Goal: Task Accomplishment & Management: Manage account settings

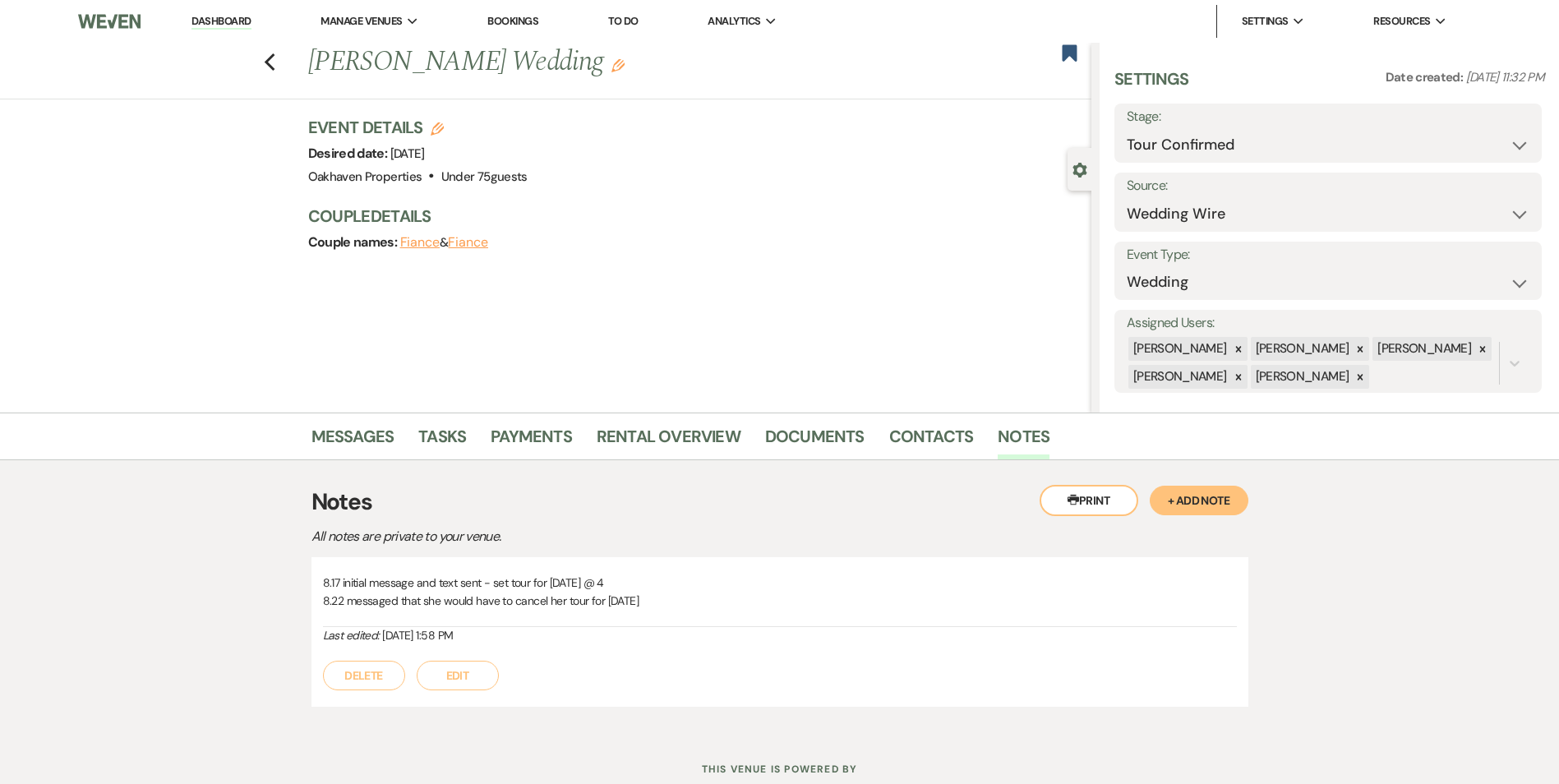
select select "4"
select select "3"
click at [492, 682] on button "Edit" at bounding box center [457, 675] width 82 height 29
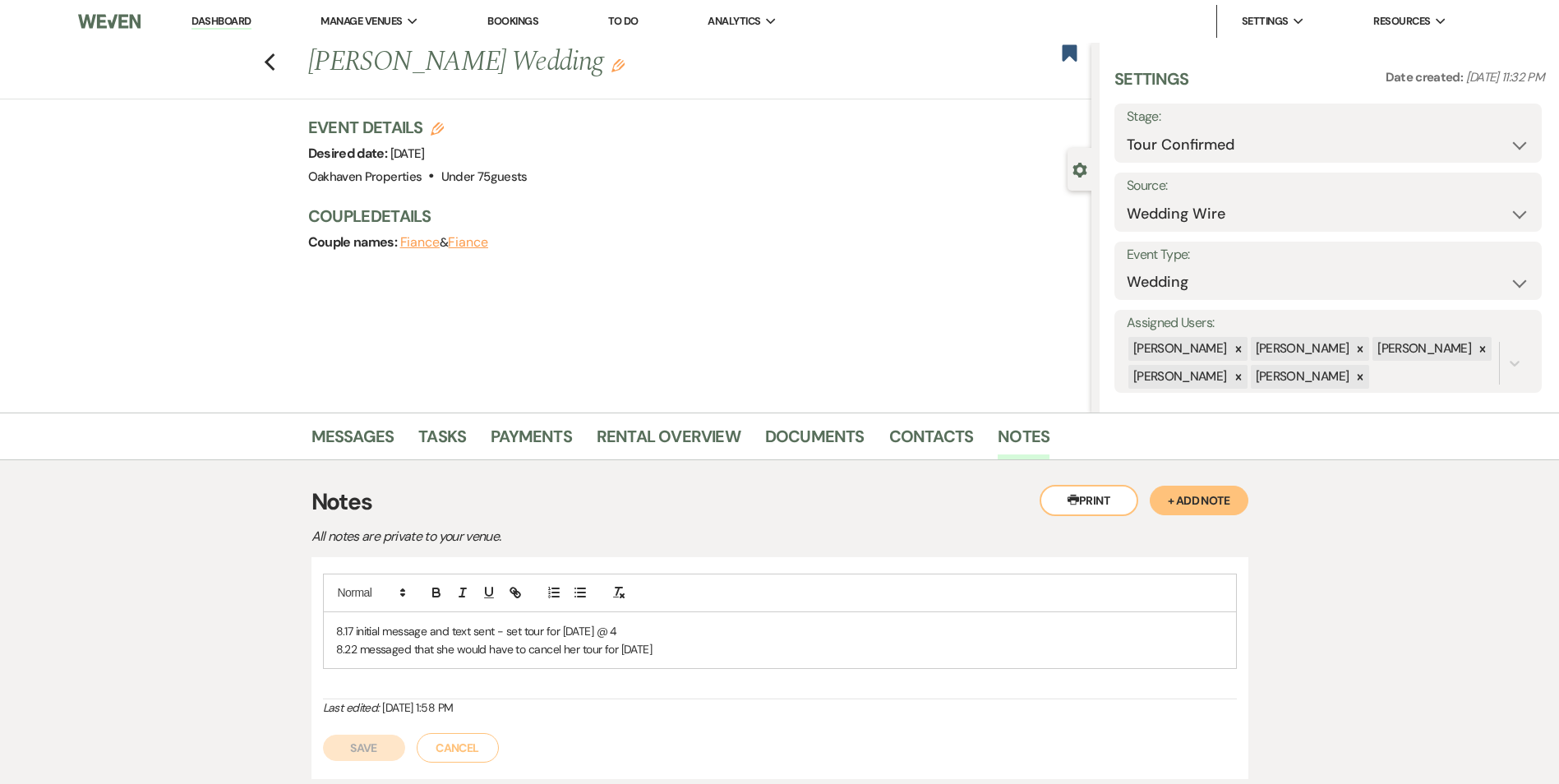
click at [687, 652] on p "8.22 messaged that she would have to cancel her tour for [DATE]" at bounding box center [779, 649] width 888 height 18
click at [912, 652] on p "8.22 messaged that she would have to cancel her tour for [DATE] - rescheduled a…" at bounding box center [779, 649] width 888 height 18
click at [327, 732] on div "Save Cancel" at bounding box center [779, 738] width 913 height 46
click at [360, 745] on button "Save" at bounding box center [363, 747] width 82 height 27
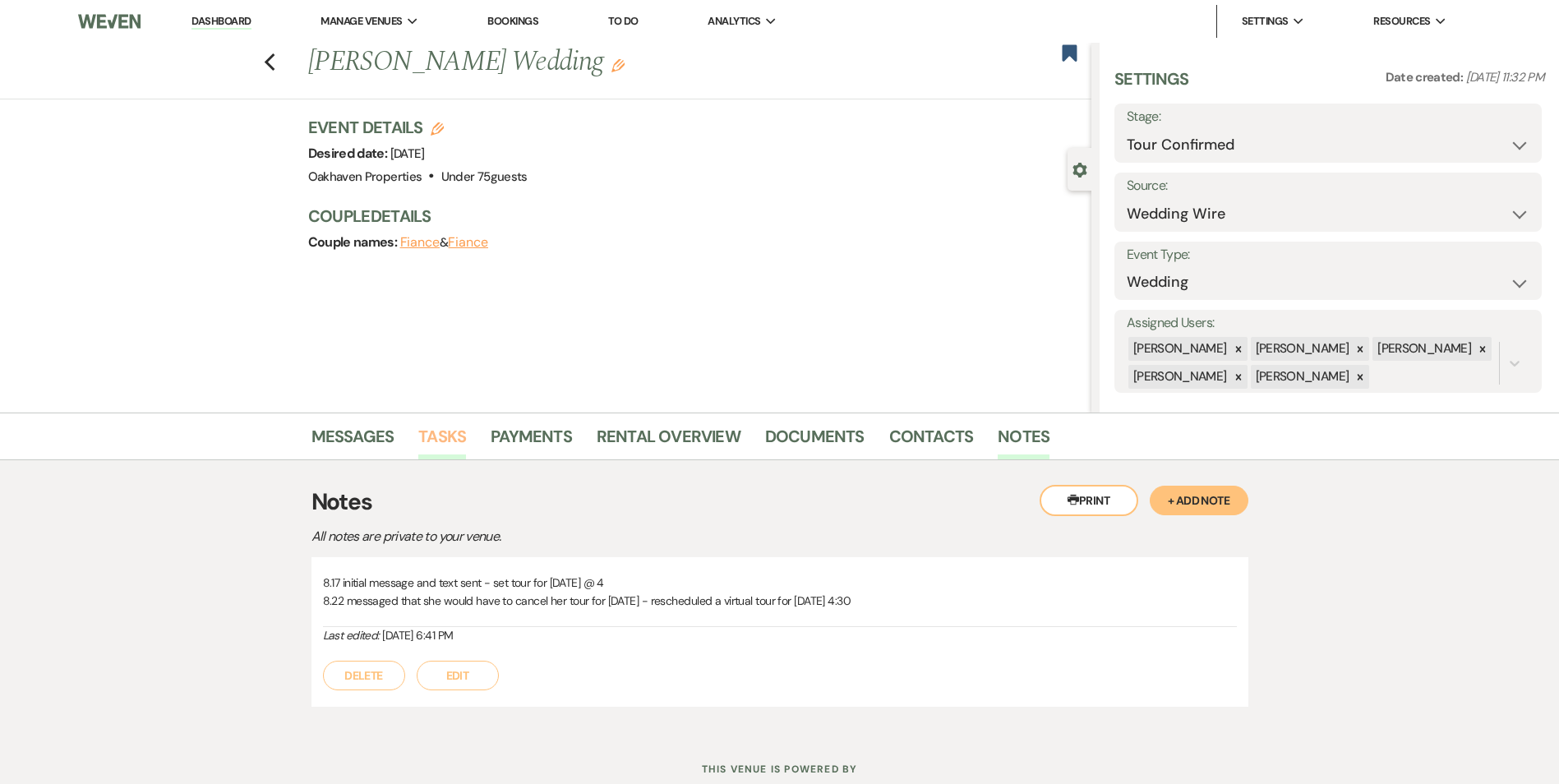
click at [446, 426] on link "Tasks" at bounding box center [442, 441] width 47 height 36
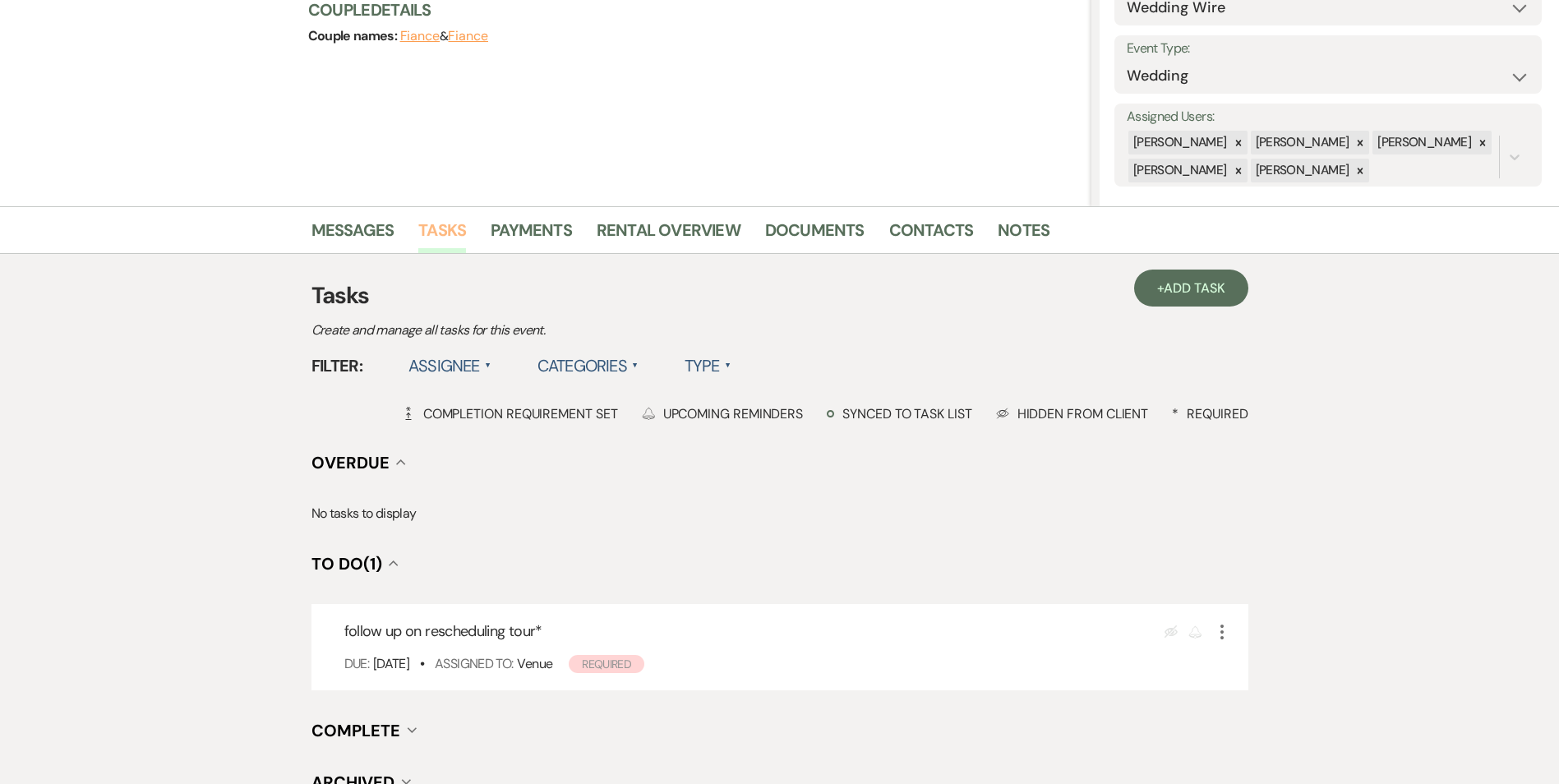
scroll to position [246, 0]
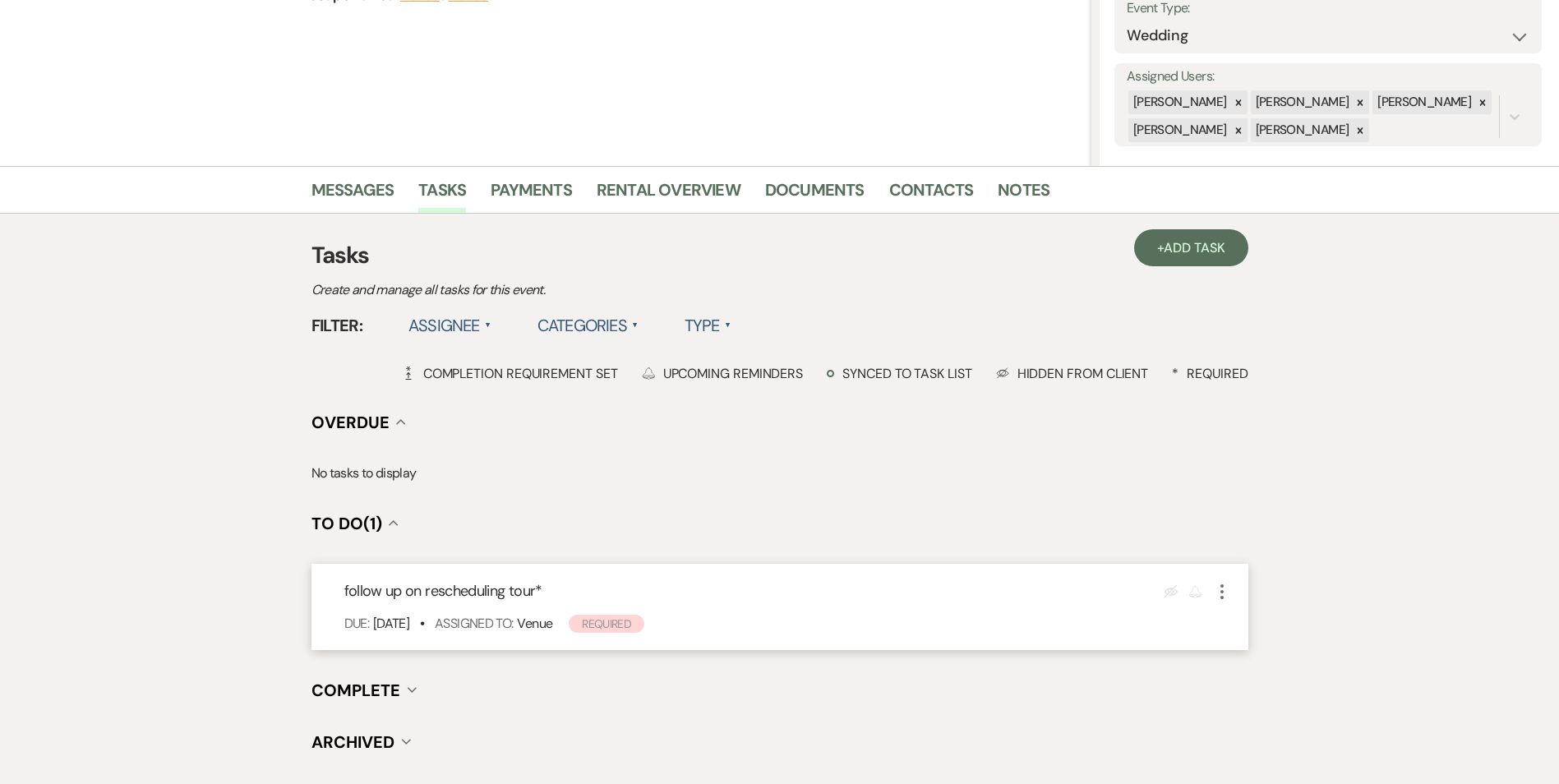
click at [1220, 593] on icon "More" at bounding box center [1222, 591] width 20 height 20
click at [1247, 620] on link "Pencil Edit" at bounding box center [1290, 622] width 158 height 25
select select "true"
select select "31"
select select "venueHost"
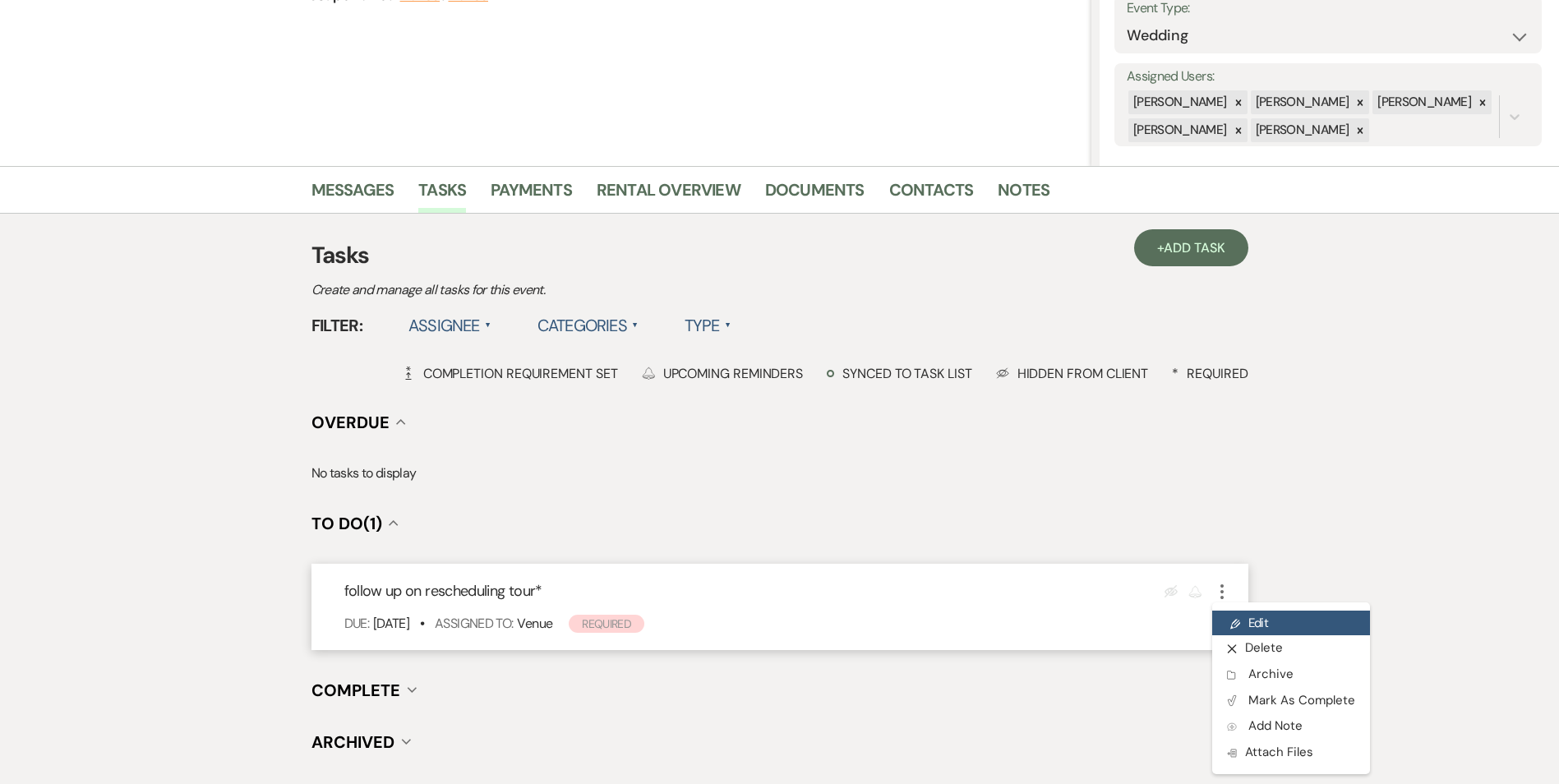
select select "host"
select select "onDueDate"
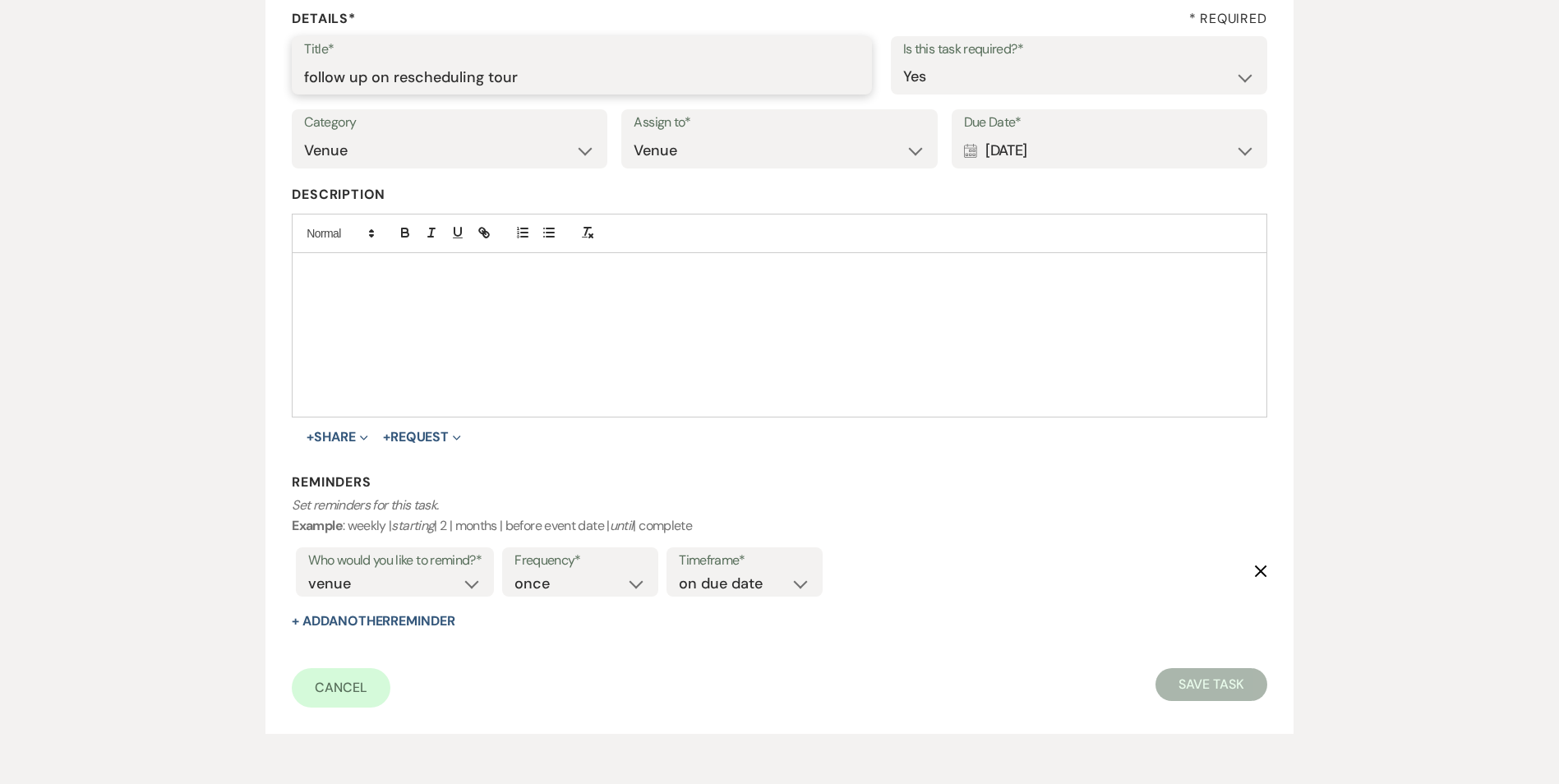
drag, startPoint x: 530, startPoint y: 79, endPoint x: 207, endPoint y: 105, distance: 324.0
click at [207, 102] on div "Edit Task Important : Changes made will only apply to this event. Details* * Re…" at bounding box center [780, 324] width 1183 height 857
type input "day before tour text"
click at [1146, 164] on div "Calendar [DATE] Expand" at bounding box center [1110, 151] width 291 height 32
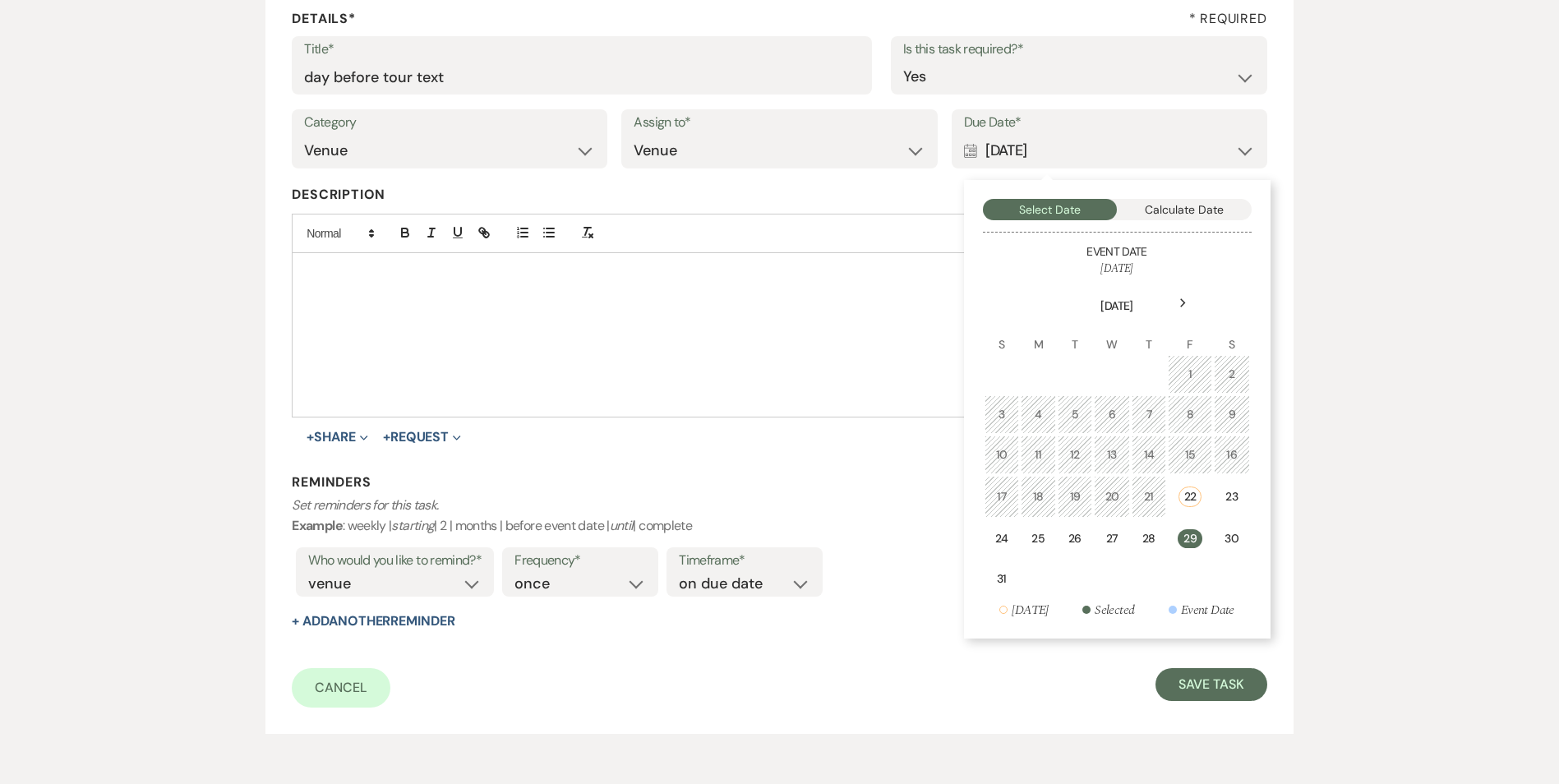
click at [1004, 544] on div "24" at bounding box center [1002, 539] width 14 height 17
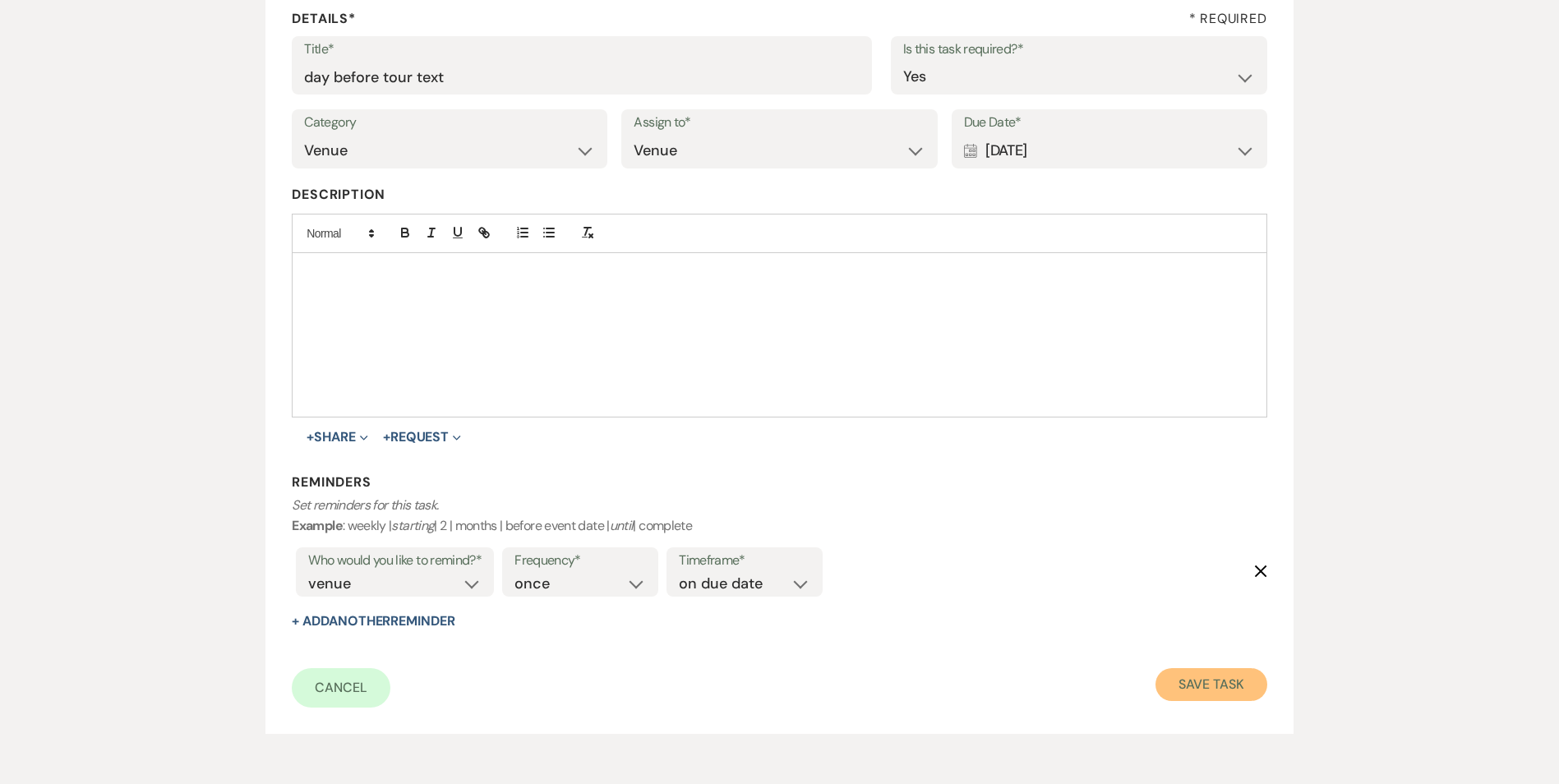
click at [1245, 682] on button "Save Task" at bounding box center [1210, 684] width 111 height 33
select select "4"
select select "3"
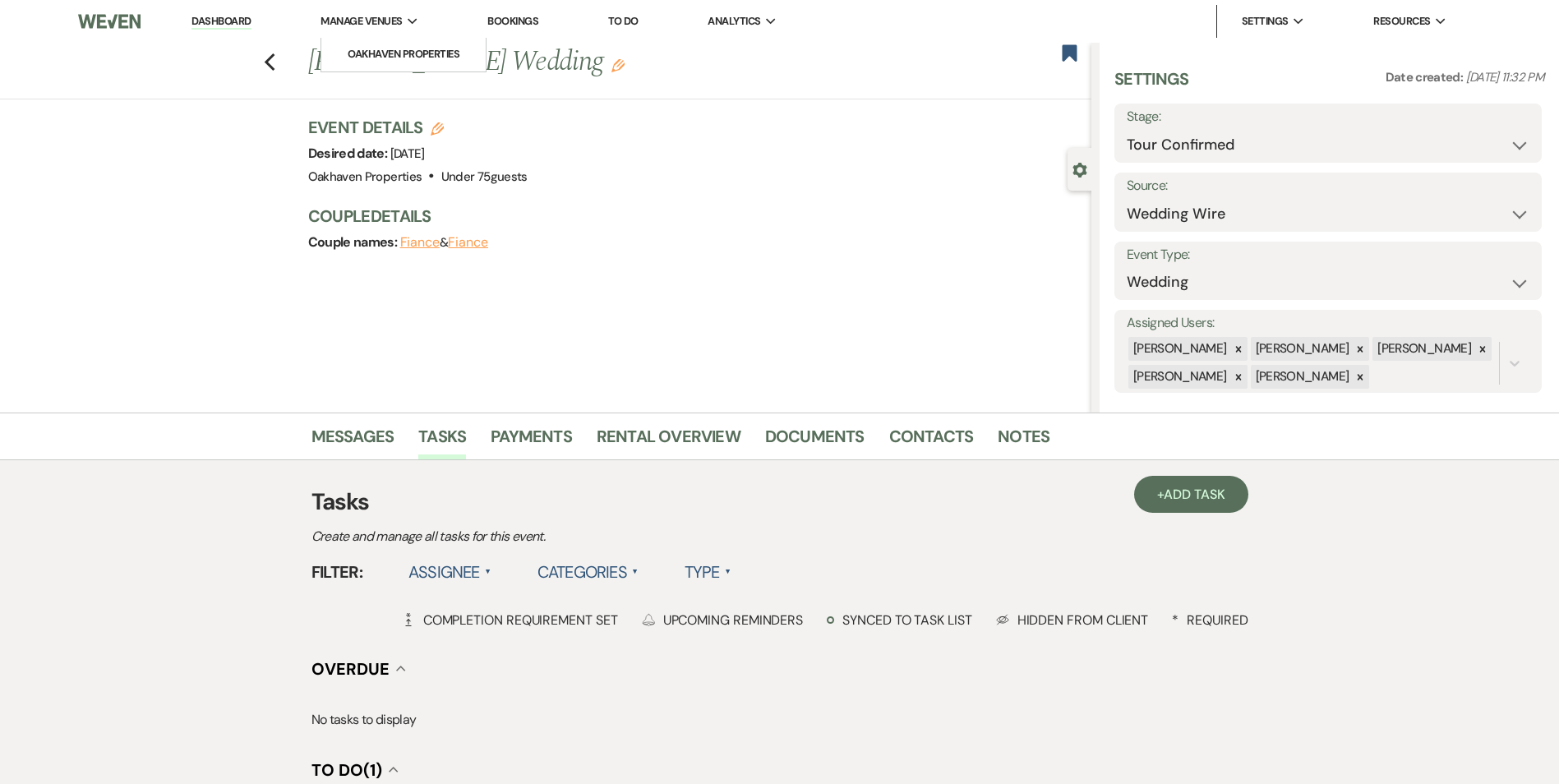
drag, startPoint x: 238, startPoint y: 14, endPoint x: 393, endPoint y: 8, distance: 155.1
click at [238, 14] on link "Dashboard" at bounding box center [220, 22] width 59 height 15
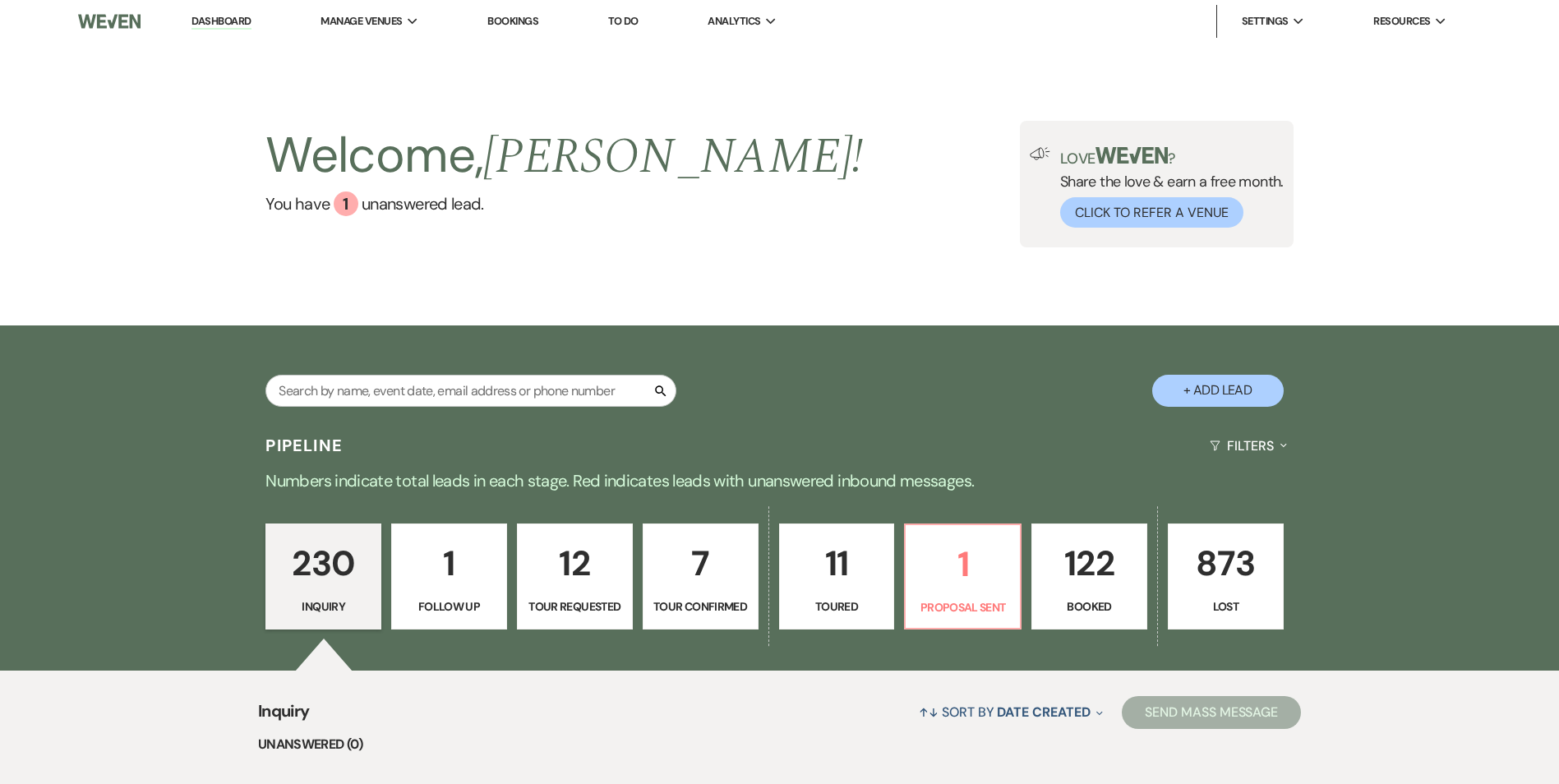
click at [1064, 585] on p "122" at bounding box center [1089, 563] width 95 height 55
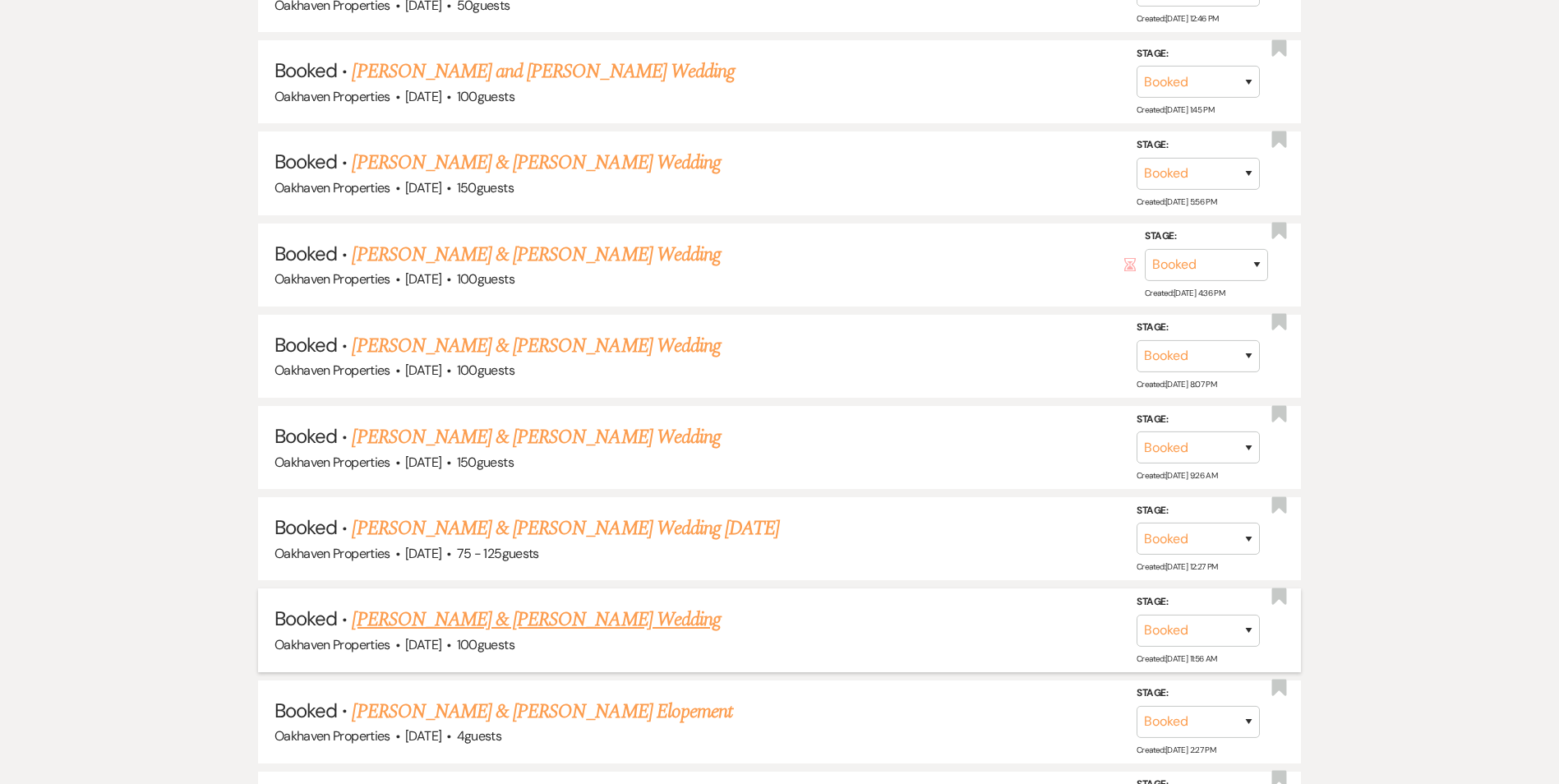
scroll to position [1397, 0]
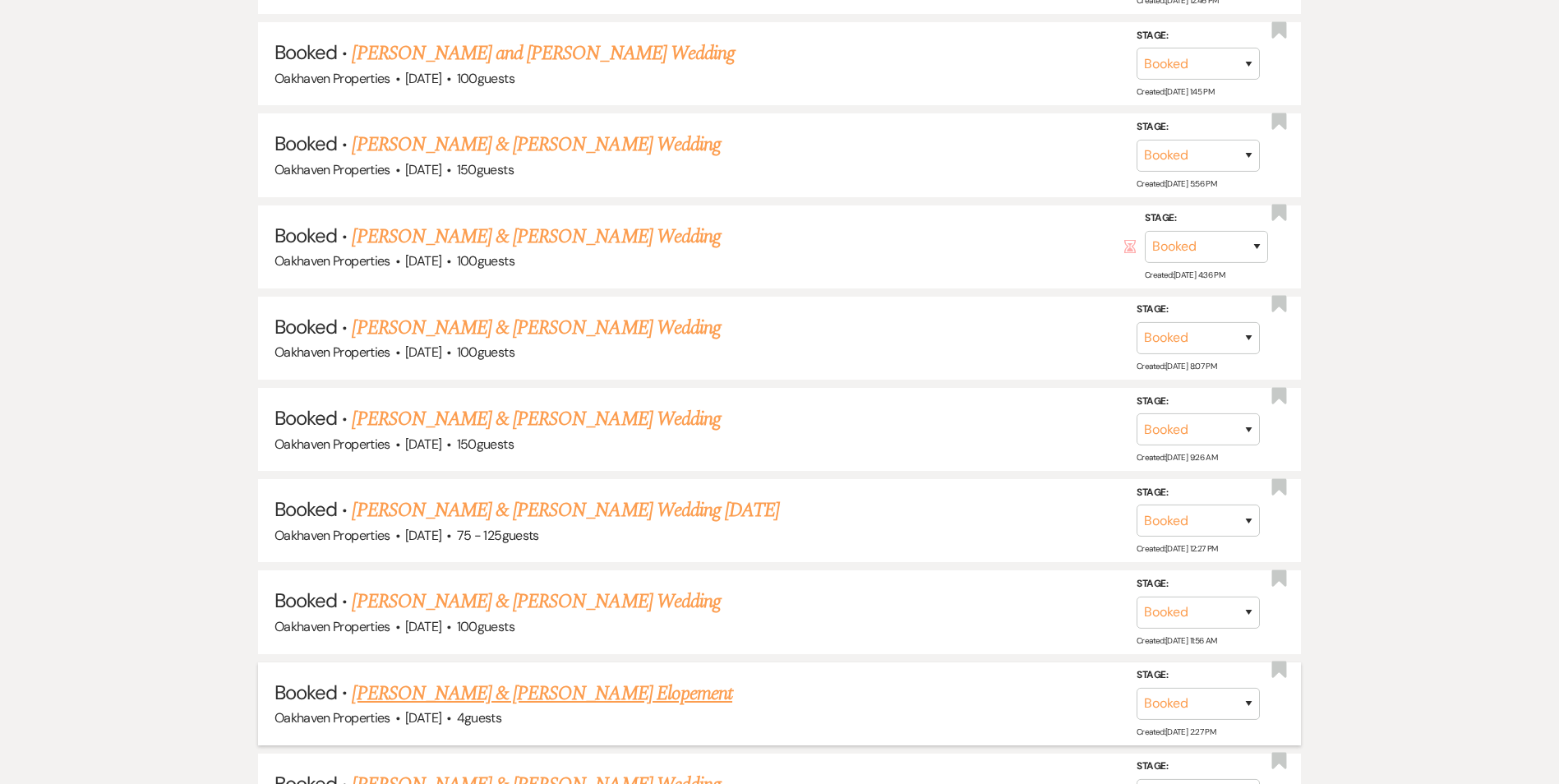
click at [566, 690] on link "[PERSON_NAME] & [PERSON_NAME] Elopement" at bounding box center [542, 693] width 380 height 29
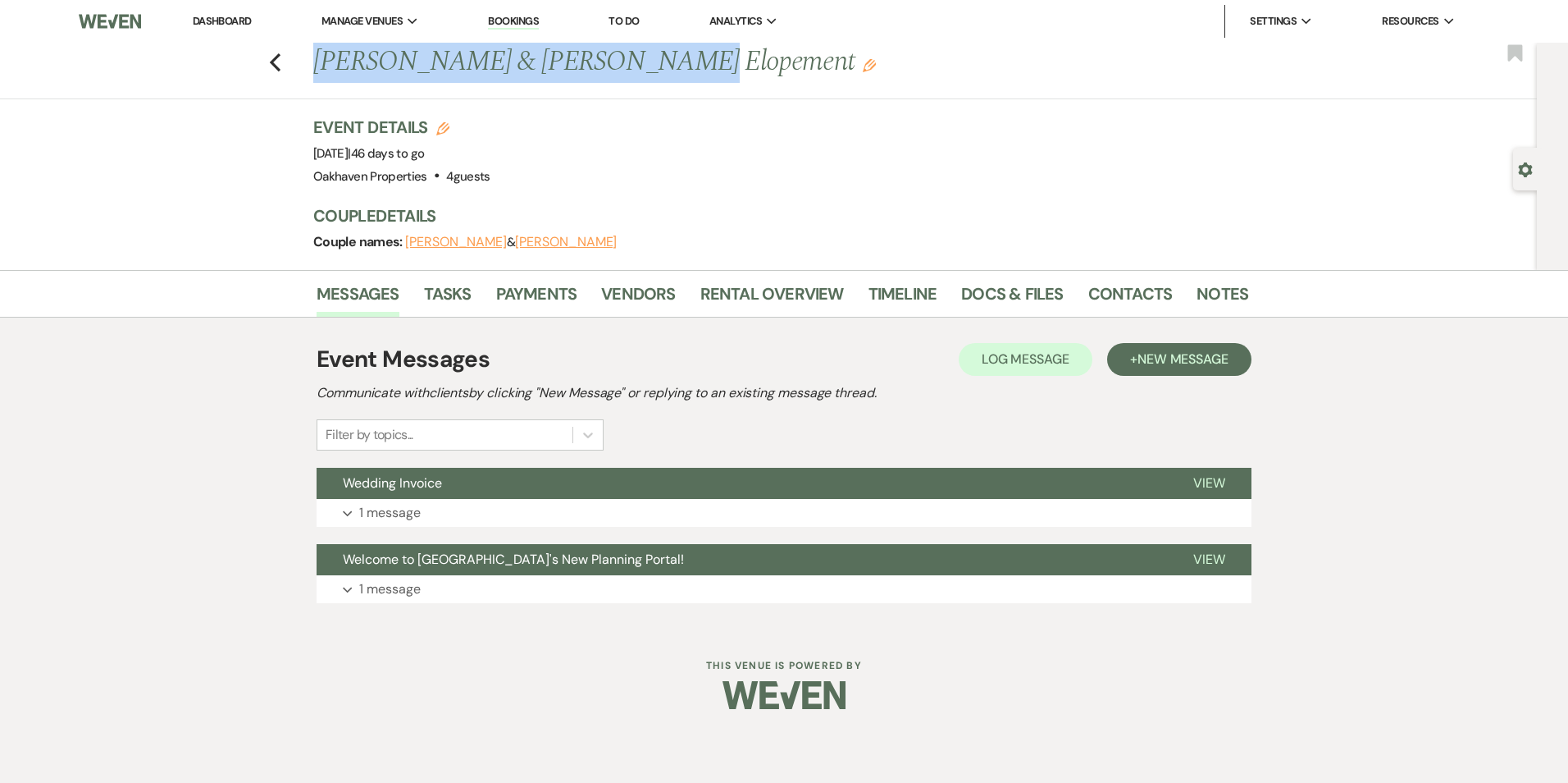
drag, startPoint x: 650, startPoint y: 61, endPoint x: 320, endPoint y: 61, distance: 330.0
click at [320, 61] on h1 "[PERSON_NAME] & [PERSON_NAME] Elopement Edit" at bounding box center [680, 63] width 735 height 40
copy h1 "[PERSON_NAME] & [PERSON_NAME]"
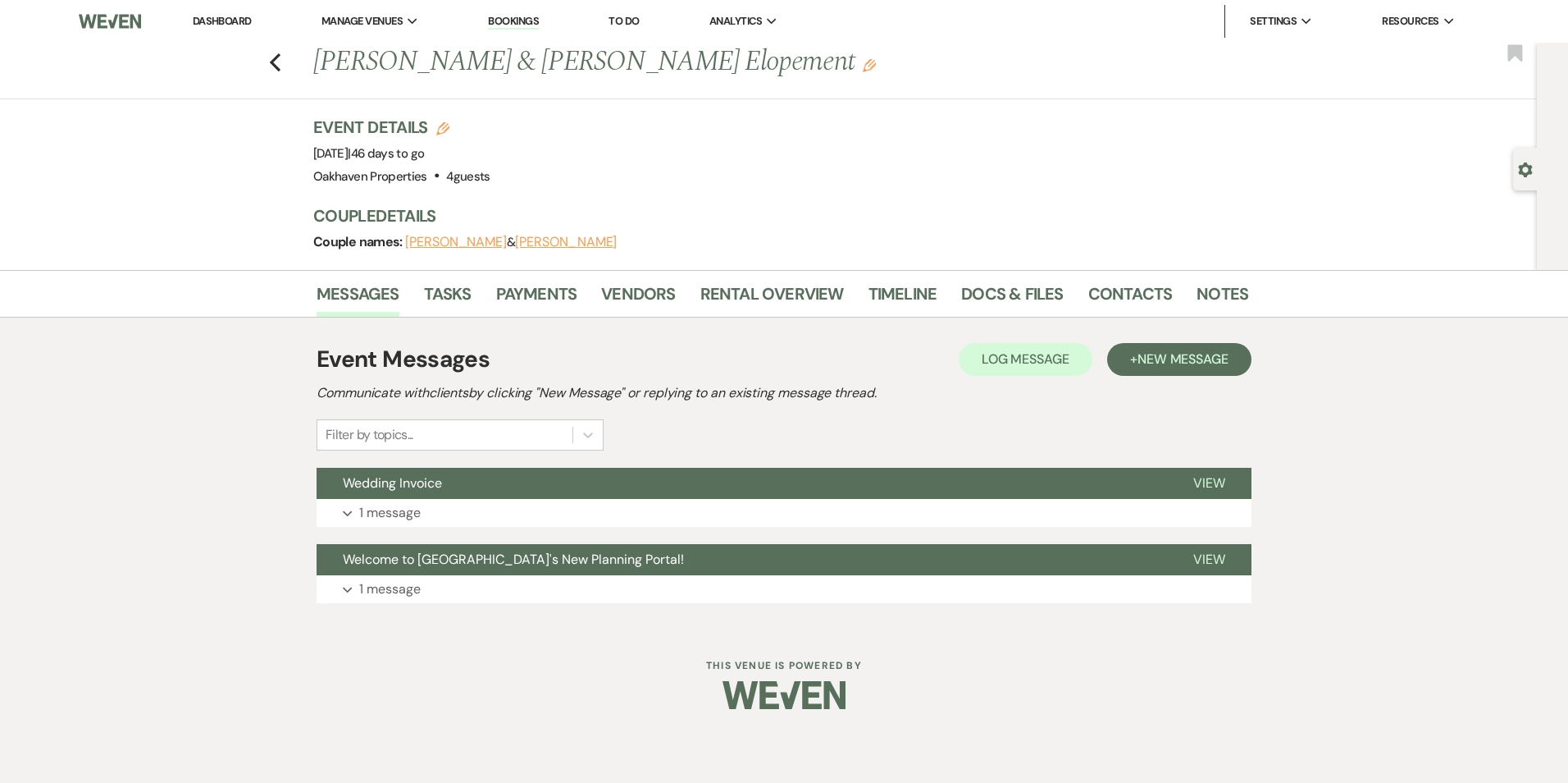
drag, startPoint x: 684, startPoint y: 191, endPoint x: 697, endPoint y: 130, distance: 62.4
click at [683, 187] on div "Event Details Edit Event Date: [DATE] | 46 days to go Venue: [GEOGRAPHIC_DATA] …" at bounding box center [781, 193] width 935 height 154
drag, startPoint x: 776, startPoint y: 58, endPoint x: 610, endPoint y: 78, distance: 167.2
click at [610, 78] on h1 "[PERSON_NAME] & [PERSON_NAME] Elopement Edit" at bounding box center [680, 63] width 735 height 40
drag, startPoint x: 610, startPoint y: 78, endPoint x: 668, endPoint y: 131, distance: 78.6
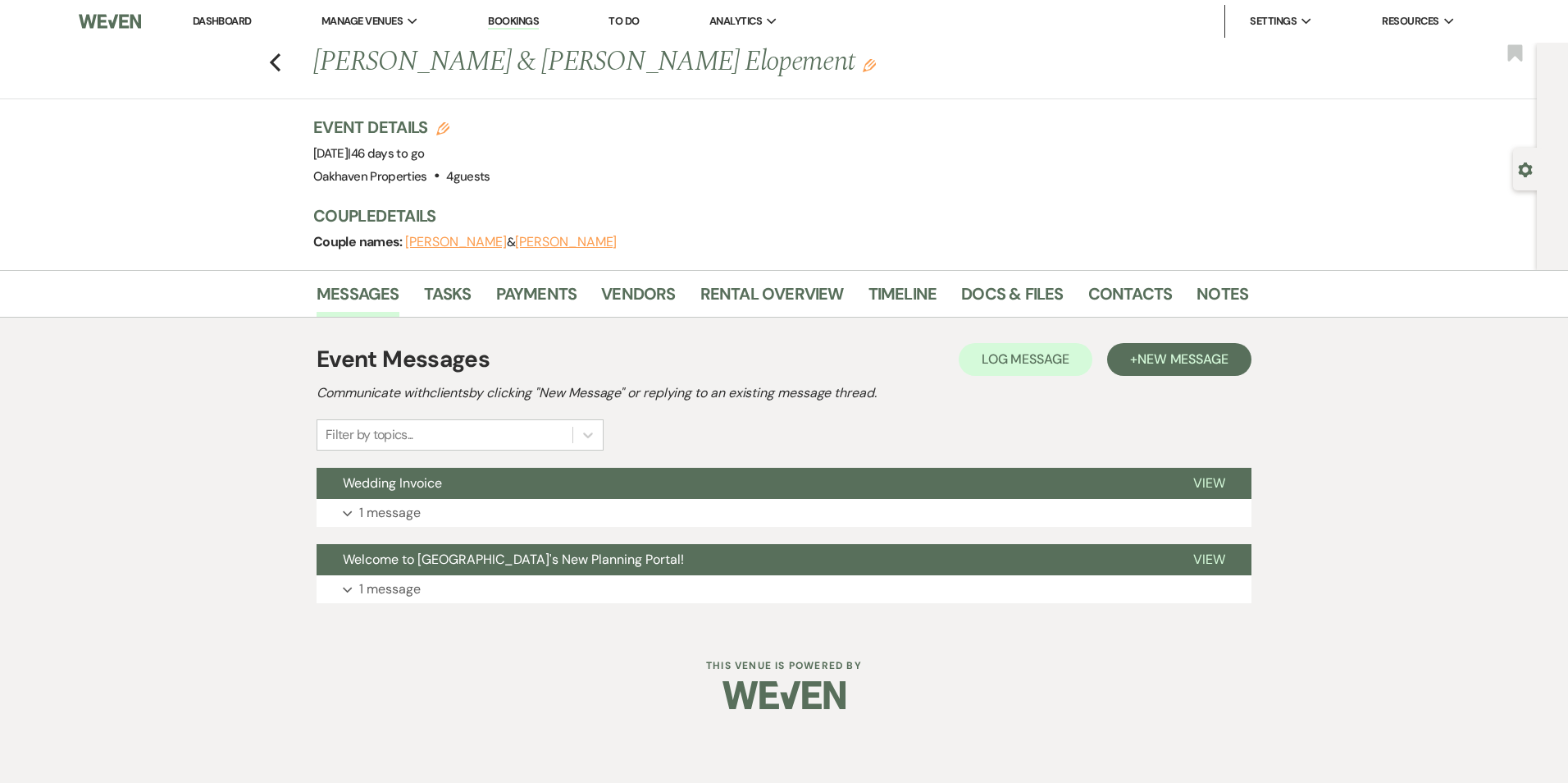
click at [668, 131] on div "Event Details Edit Event Date: [DATE] | 46 days to go Venue: [GEOGRAPHIC_DATA] …" at bounding box center [772, 152] width 918 height 72
drag, startPoint x: 782, startPoint y: 61, endPoint x: 314, endPoint y: 65, distance: 468.0
click at [314, 65] on h1 "[PERSON_NAME] & [PERSON_NAME] Elopement Edit" at bounding box center [680, 63] width 735 height 40
copy h1 "[PERSON_NAME] & [PERSON_NAME] Elopement"
click at [1197, 296] on link "Notes" at bounding box center [1223, 298] width 52 height 36
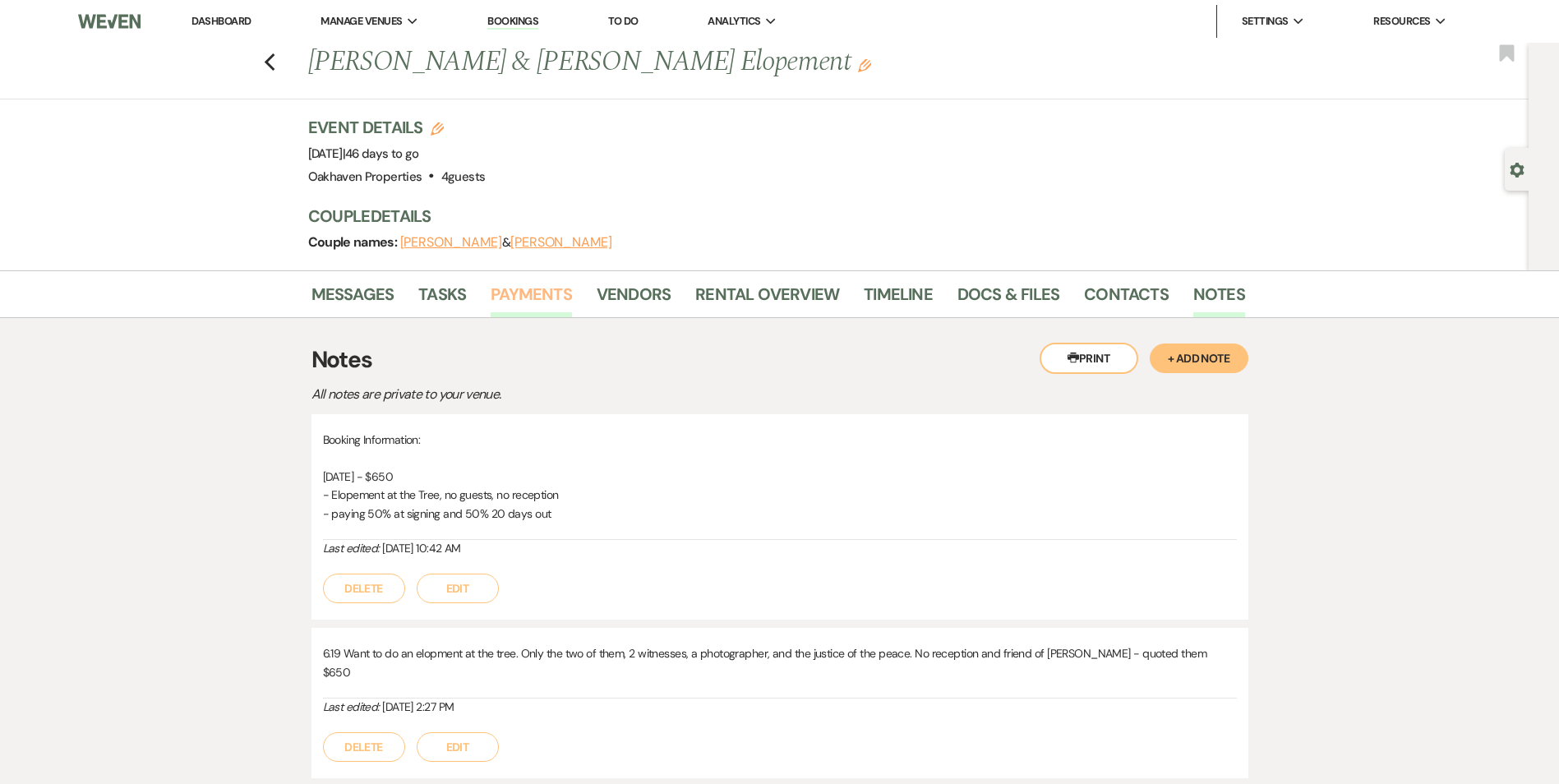
click at [528, 298] on link "Payments" at bounding box center [531, 299] width 81 height 36
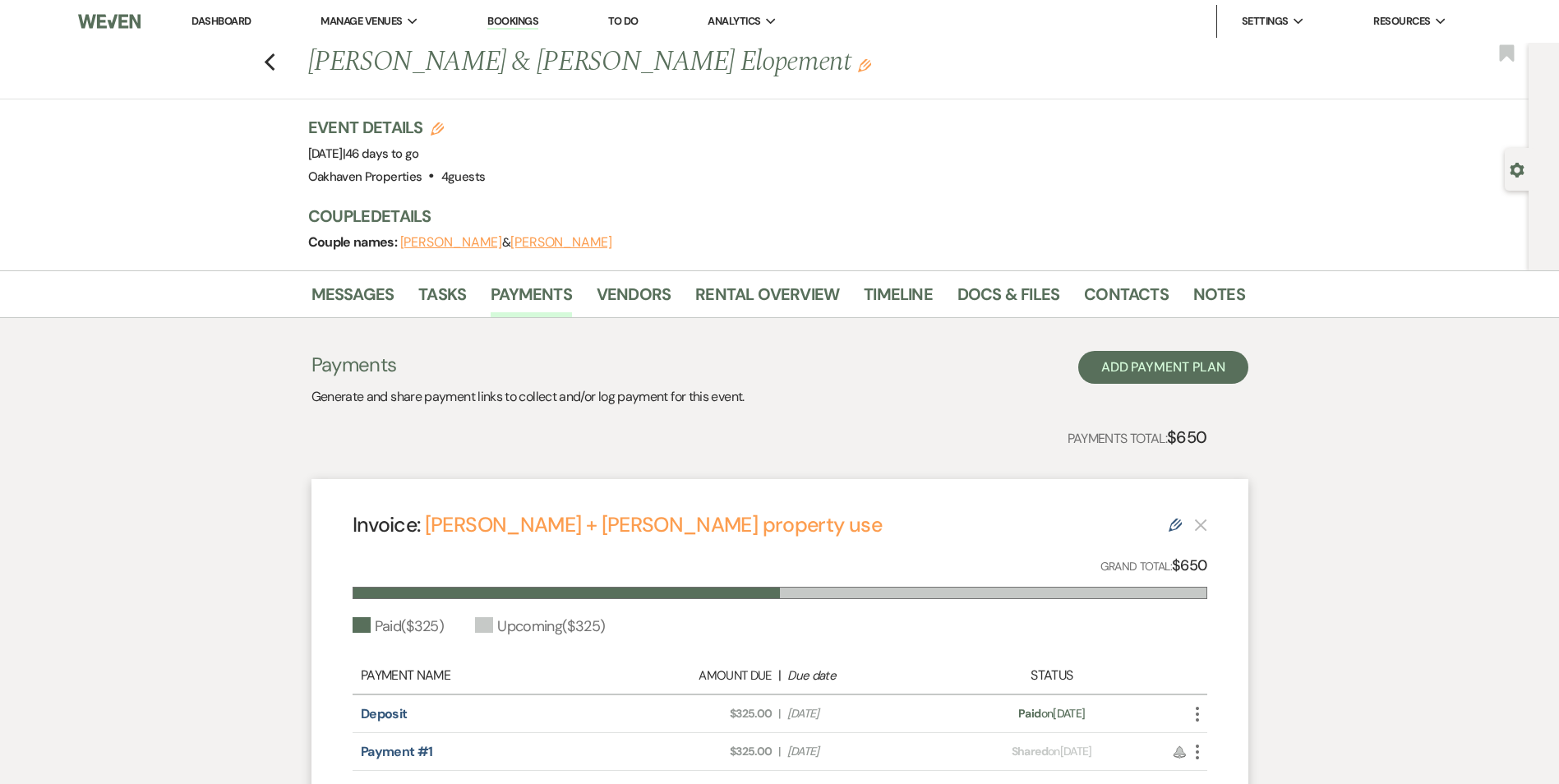
click at [267, 67] on div "Previous [PERSON_NAME] & [PERSON_NAME] Elopement Edit Bookmark" at bounding box center [759, 71] width 1537 height 57
click at [275, 59] on use "button" at bounding box center [269, 62] width 10 height 18
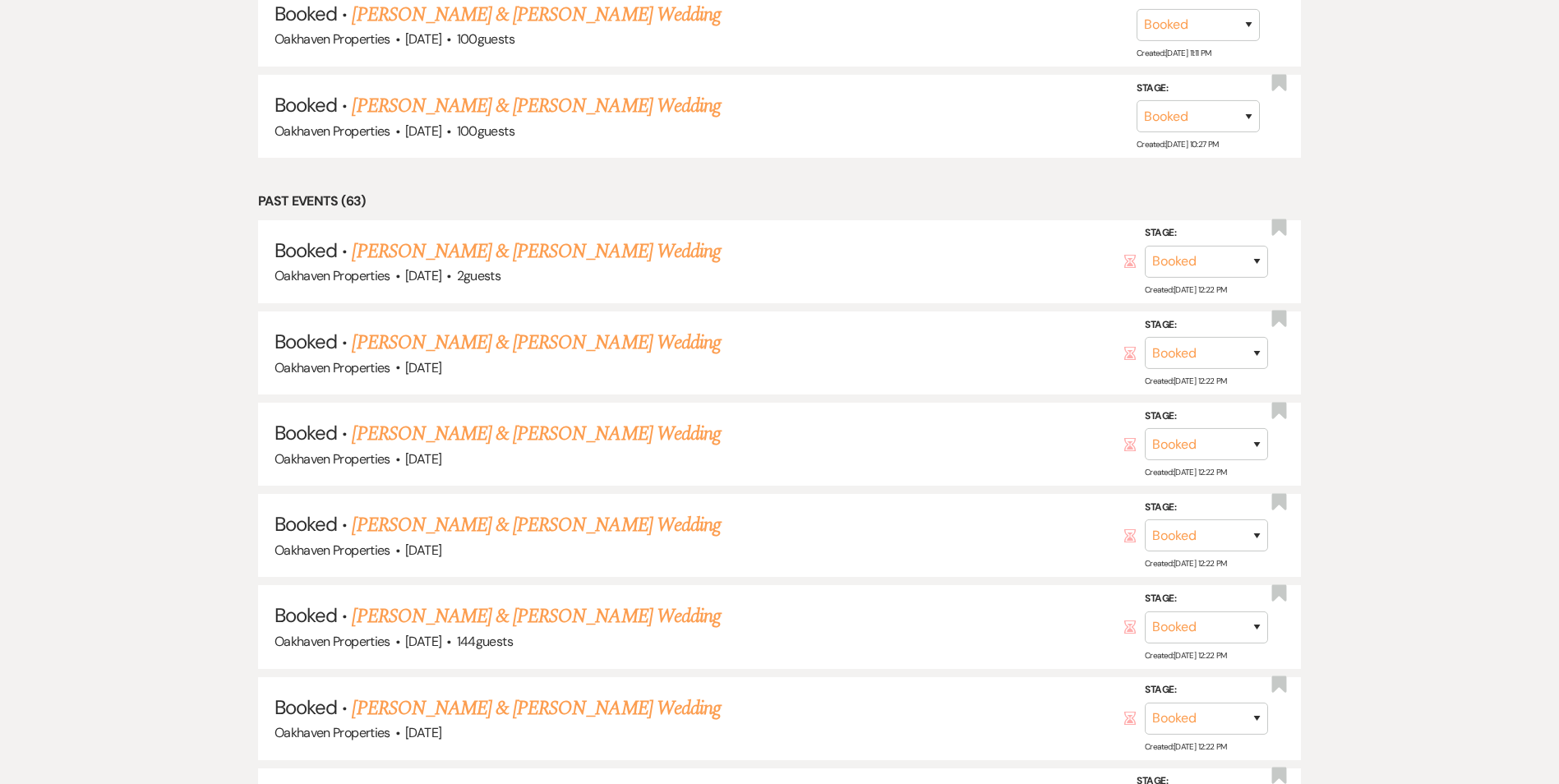
scroll to position [6078, 0]
